Goal: Contribute content: Add original content to the website for others to see

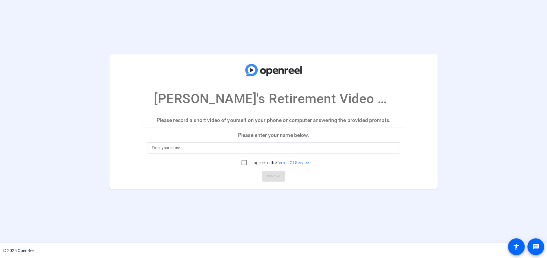
click at [163, 148] on input at bounding box center [273, 147] width 243 height 7
type input "[PERSON_NAME]"
click at [243, 164] on input "I agree to the Terms Of Service" at bounding box center [244, 163] width 12 height 12
checkbox input "true"
click at [279, 177] on span "Continue" at bounding box center [273, 176] width 13 height 9
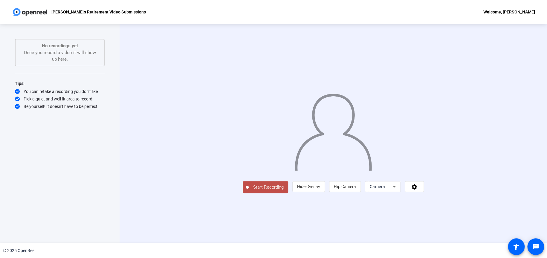
click at [249, 191] on span "Start Recording" at bounding box center [268, 187] width 39 height 7
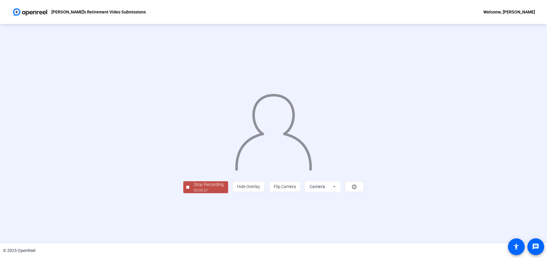
click at [183, 194] on button "Stop Recording 00:00:07" at bounding box center [205, 187] width 45 height 12
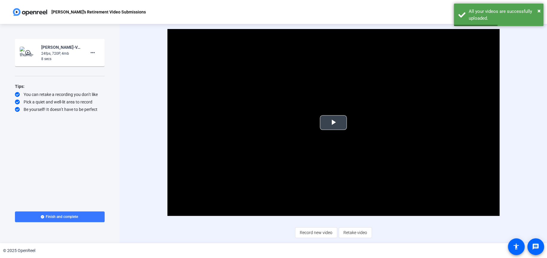
click at [334, 123] on span "Video Player" at bounding box center [334, 123] width 0 height 0
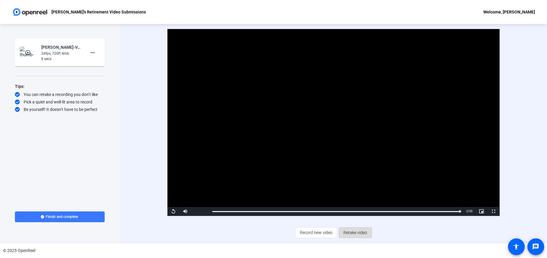
click at [350, 232] on span "Retake video" at bounding box center [356, 232] width 24 height 11
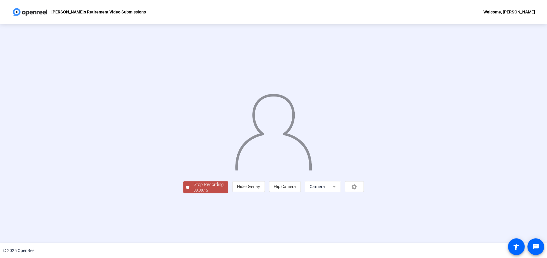
click at [186, 189] on div at bounding box center [187, 187] width 3 height 3
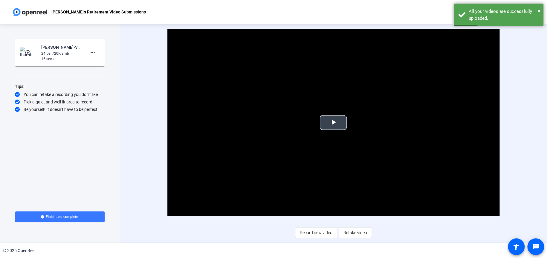
click at [334, 123] on span "Video Player" at bounding box center [334, 123] width 0 height 0
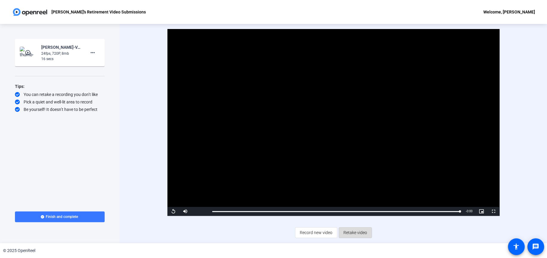
click at [355, 233] on span "Retake video" at bounding box center [356, 232] width 24 height 11
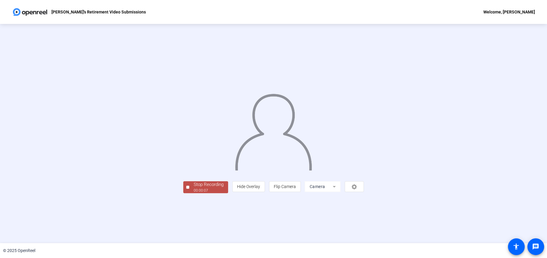
click at [186, 189] on div at bounding box center [187, 187] width 3 height 3
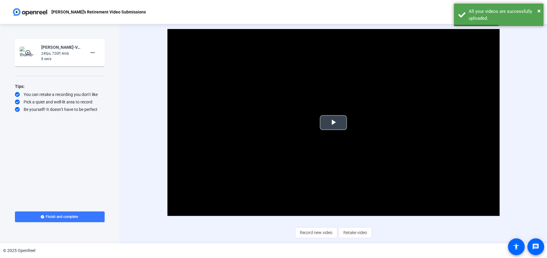
click at [334, 123] on span "Video Player" at bounding box center [334, 123] width 0 height 0
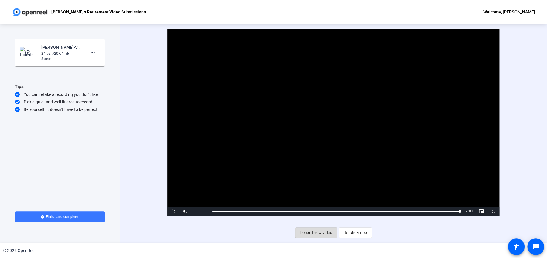
click at [315, 234] on span "Record new video" at bounding box center [316, 232] width 33 height 11
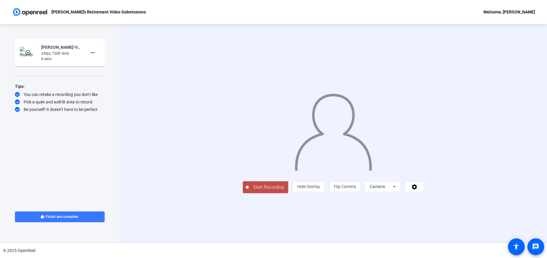
click at [249, 191] on span "Start Recording" at bounding box center [268, 187] width 39 height 7
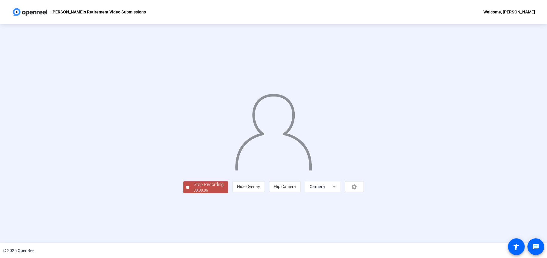
click at [186, 189] on div at bounding box center [187, 187] width 3 height 3
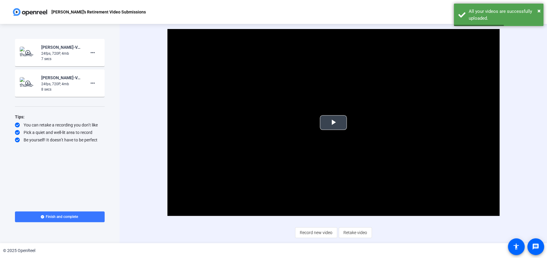
click at [334, 123] on span "Video Player" at bounding box center [334, 123] width 0 height 0
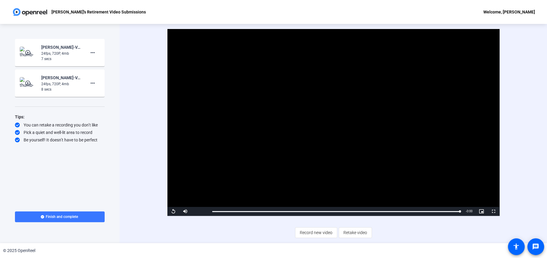
click at [29, 52] on mat-icon "play_circle_outline" at bounding box center [28, 53] width 7 height 6
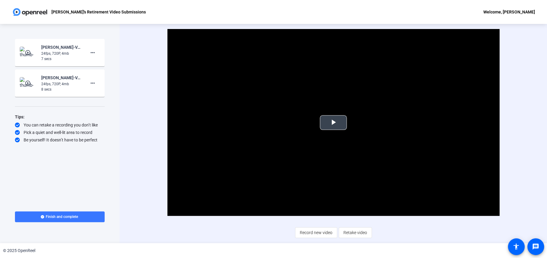
click at [334, 123] on span "Video Player" at bounding box center [334, 123] width 0 height 0
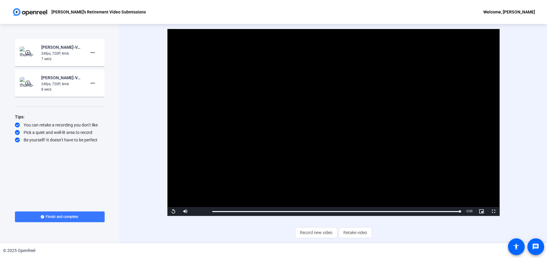
click at [29, 83] on mat-icon "play_circle_outline" at bounding box center [28, 83] width 7 height 6
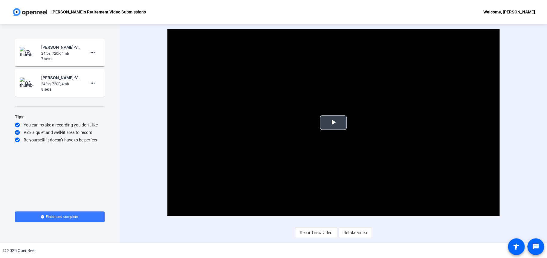
click at [334, 123] on span "Video Player" at bounding box center [334, 123] width 0 height 0
click at [94, 83] on mat-icon "more_horiz" at bounding box center [92, 83] width 7 height 7
click at [96, 95] on span "Delete clip" at bounding box center [102, 95] width 24 height 7
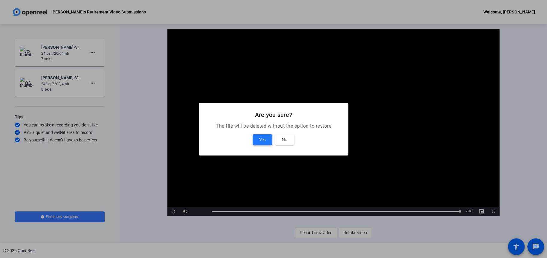
click at [260, 138] on span "Yes" at bounding box center [262, 139] width 7 height 7
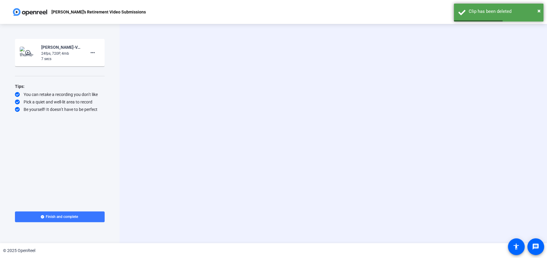
click at [26, 54] on mat-icon "play_circle_outline" at bounding box center [28, 53] width 7 height 6
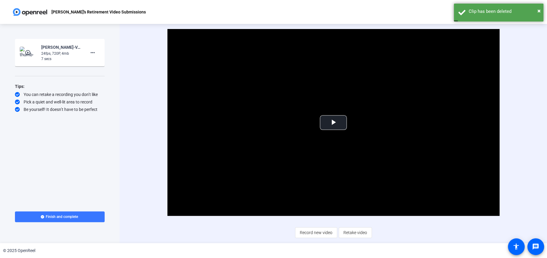
click at [26, 51] on mat-icon "play_circle_outline" at bounding box center [28, 53] width 7 height 6
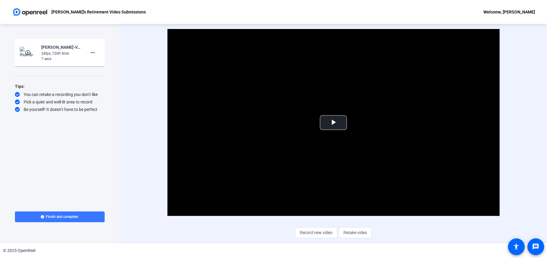
click at [28, 51] on mat-icon "play_circle_outline" at bounding box center [28, 53] width 7 height 6
click at [334, 123] on span "Video Player" at bounding box center [334, 123] width 0 height 0
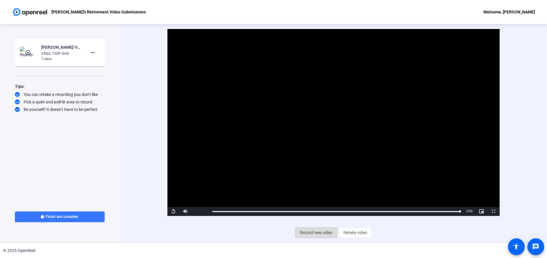
click at [318, 233] on span "Record new video" at bounding box center [316, 232] width 33 height 11
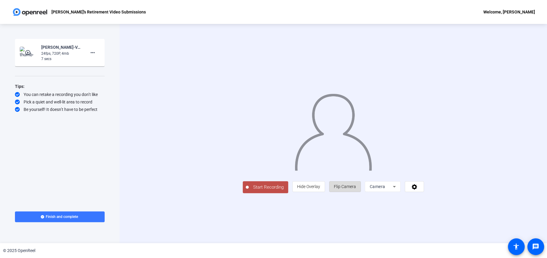
click at [356, 189] on span "Flip Camera" at bounding box center [345, 186] width 22 height 5
click at [249, 191] on span "Start Recording" at bounding box center [268, 187] width 39 height 7
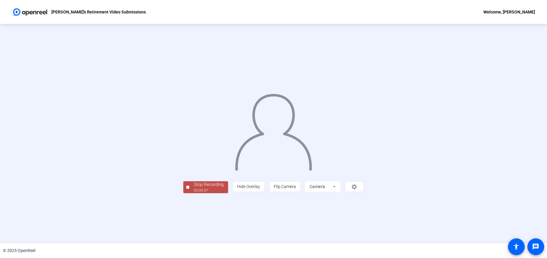
click at [186, 189] on div at bounding box center [187, 187] width 3 height 3
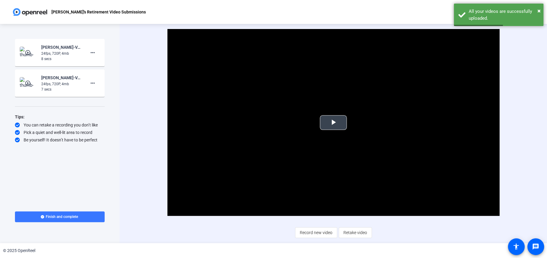
click at [334, 123] on span "Video Player" at bounding box center [334, 123] width 0 height 0
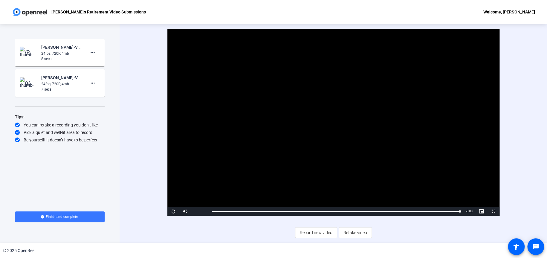
click at [29, 52] on mat-icon "play_circle_outline" at bounding box center [28, 53] width 7 height 6
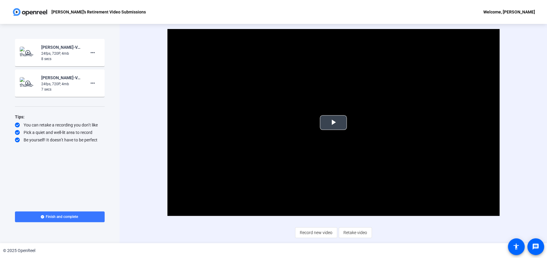
click at [334, 123] on span "Video Player" at bounding box center [334, 123] width 0 height 0
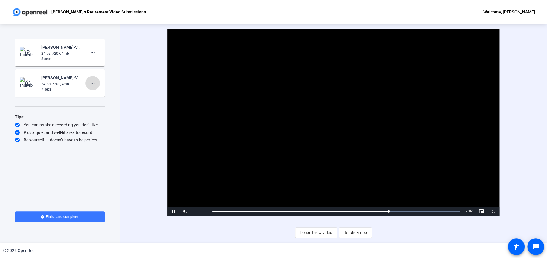
click at [91, 83] on mat-icon "more_horiz" at bounding box center [92, 83] width 7 height 7
click at [105, 96] on span "Delete clip" at bounding box center [102, 95] width 24 height 7
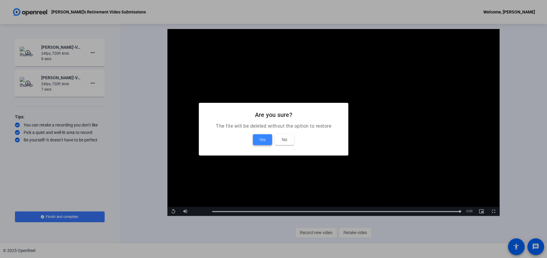
click at [259, 142] on span "Yes" at bounding box center [262, 139] width 7 height 7
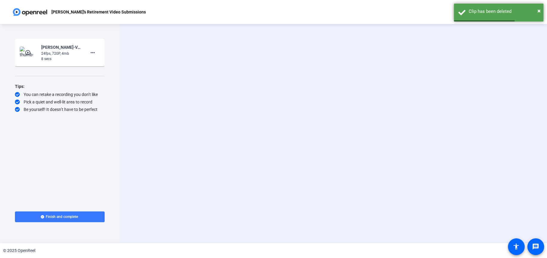
click at [28, 50] on mat-icon "play_circle_outline" at bounding box center [28, 53] width 7 height 6
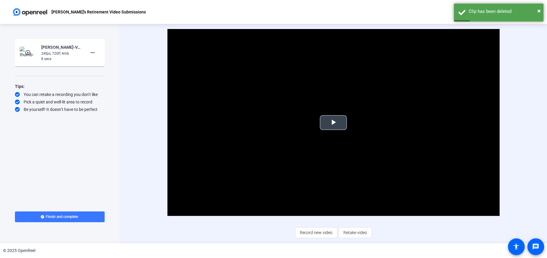
click at [334, 123] on span "Video Player" at bounding box center [334, 123] width 0 height 0
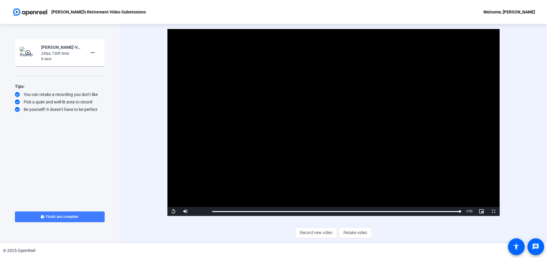
click at [49, 218] on span "Finish and complete" at bounding box center [62, 216] width 32 height 5
